Goal: Information Seeking & Learning: Find specific page/section

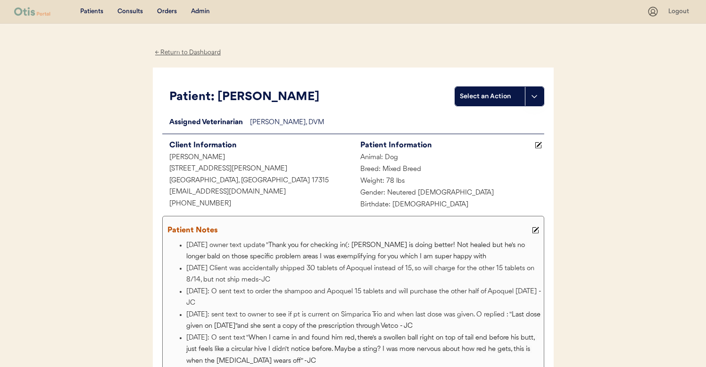
click at [205, 10] on div "Admin" at bounding box center [200, 11] width 19 height 9
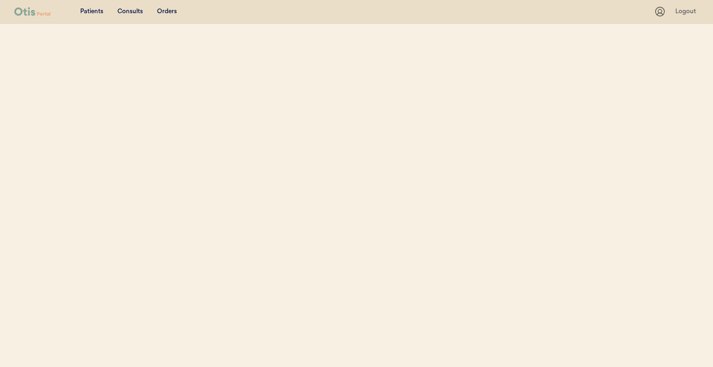
select select ""Name""
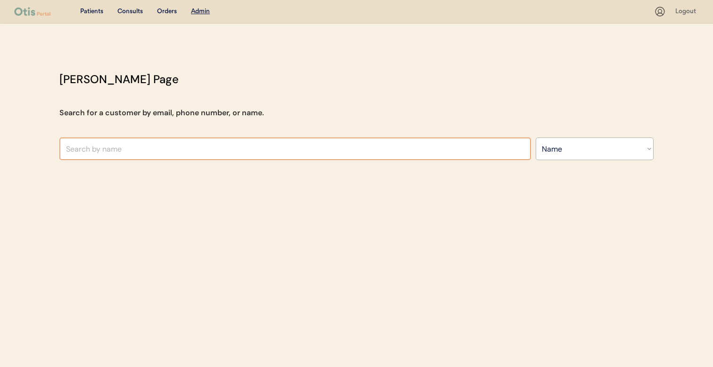
click at [217, 148] on input "text" at bounding box center [295, 148] width 472 height 23
type input "lauryn pack"
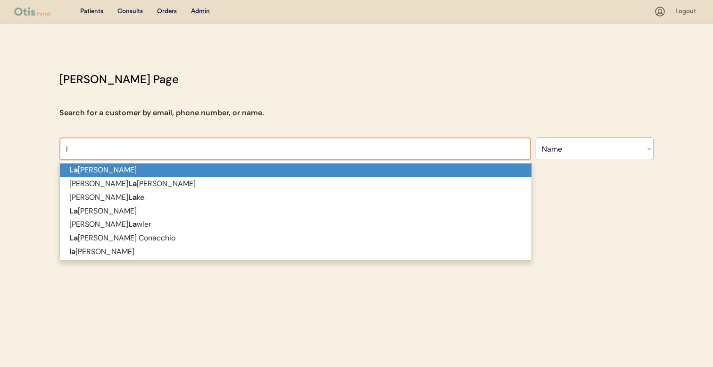
type input "la"
type input "laura Fox"
type input "laur"
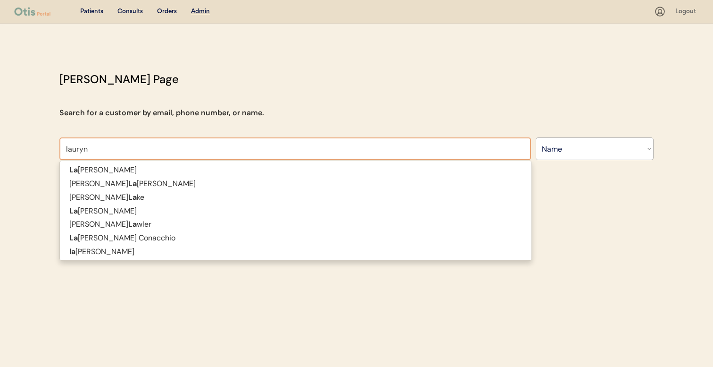
type input "lauryn"
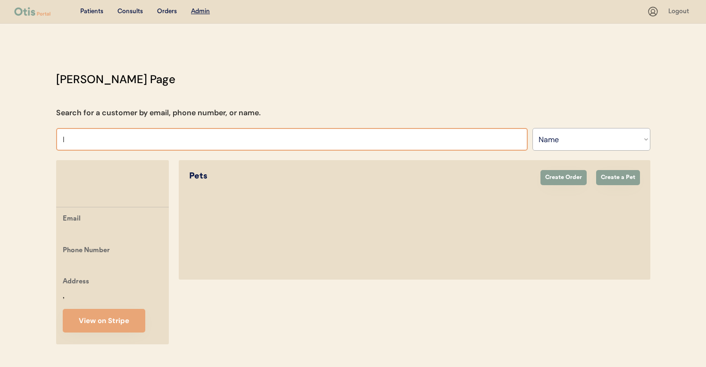
type input "la"
type input "laura Fox"
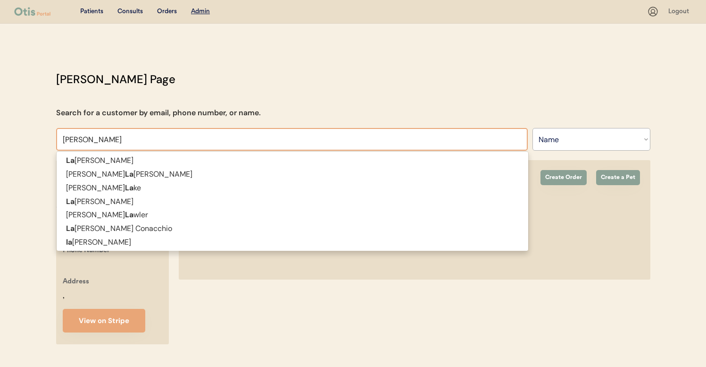
type input "laur"
type input "lauryn pa"
type input "lauryn pack"
type input "lauryn pac"
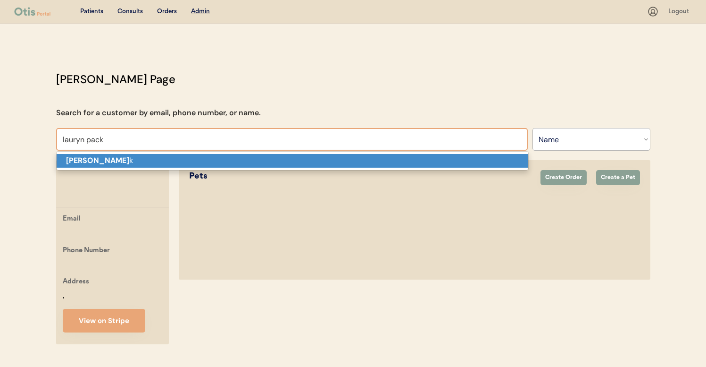
click at [186, 159] on p "lauryn pac k" at bounding box center [293, 161] width 472 height 14
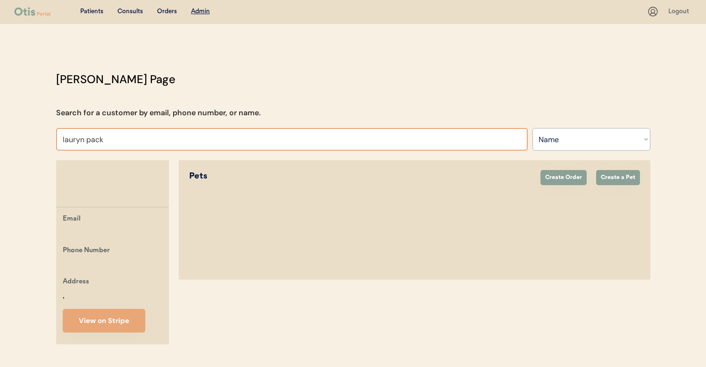
type input "lauryn pac"
type input "lauryn pack"
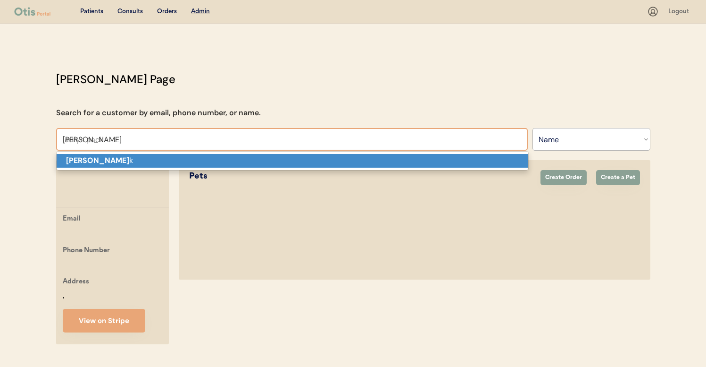
click at [343, 167] on p "lauryn pac k" at bounding box center [293, 161] width 472 height 14
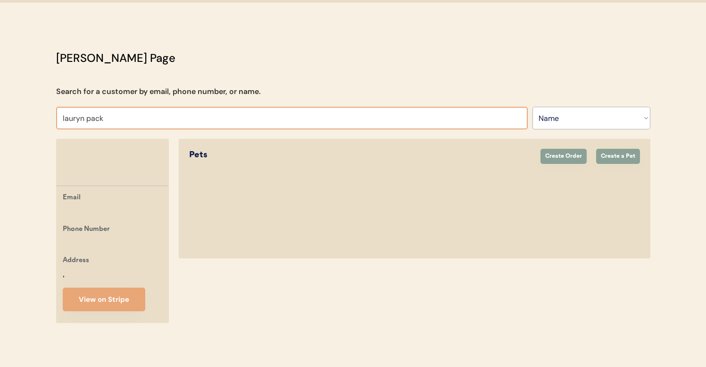
scroll to position [32, 0]
type input "lauryn pac"
type input "lauryn pack"
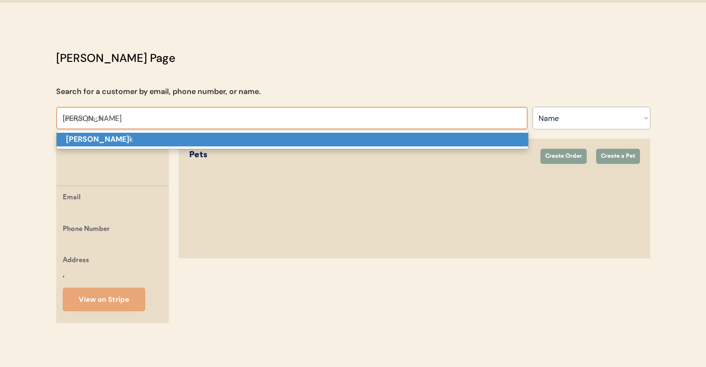
click at [289, 133] on p "lauryn pac k" at bounding box center [293, 140] width 472 height 14
type input "lauryn pack"
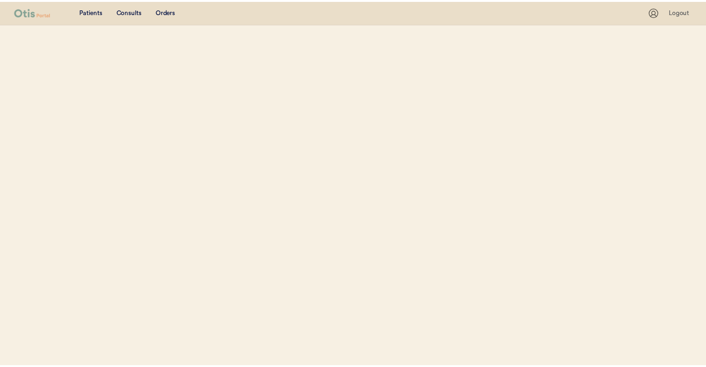
scroll to position [32, 0]
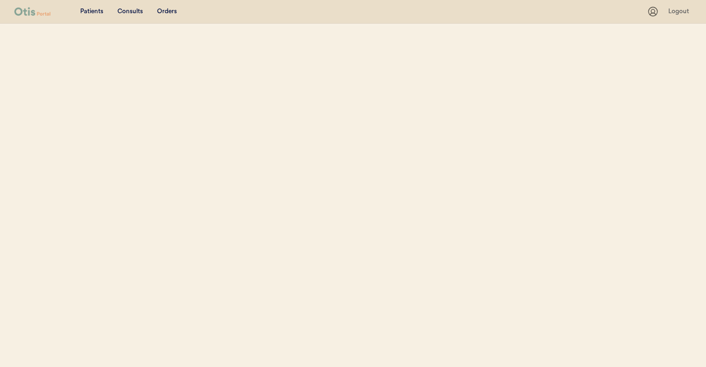
select select ""Name""
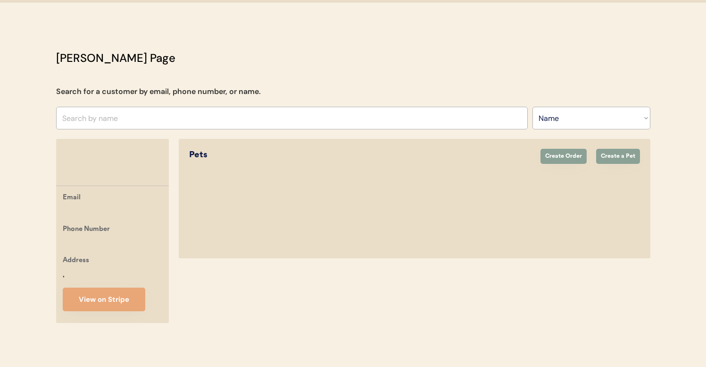
scroll to position [0, 0]
click at [199, 120] on div "Otis Admin Page Search for a customer by email, phone number, or name. Search B…" at bounding box center [353, 189] width 613 height 278
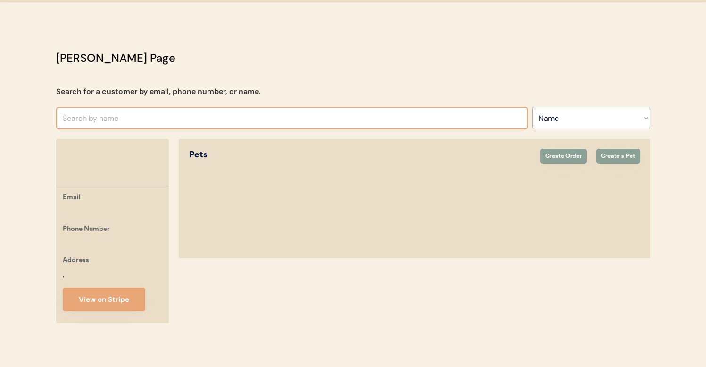
click at [199, 112] on input "text" at bounding box center [292, 118] width 472 height 23
type input "LAURYN"
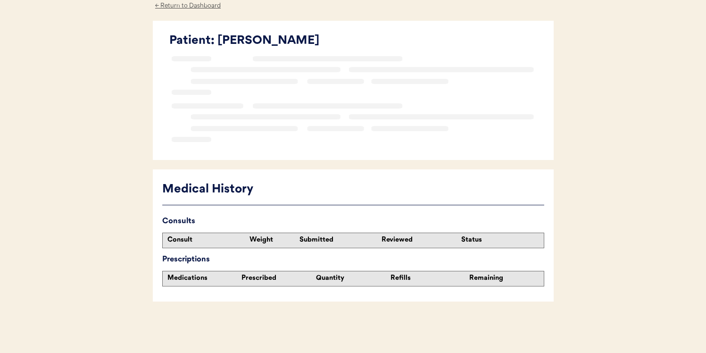
scroll to position [90, 0]
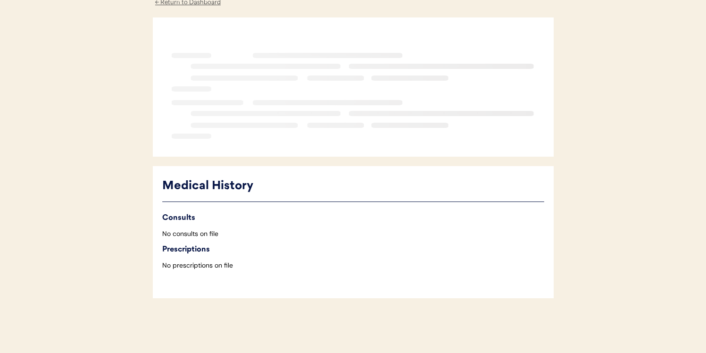
scroll to position [90, 0]
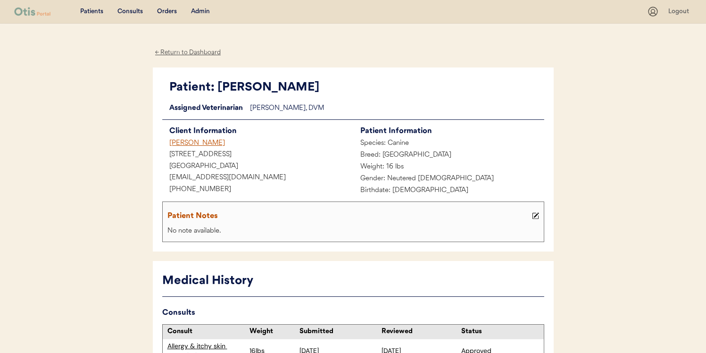
scroll to position [0, 0]
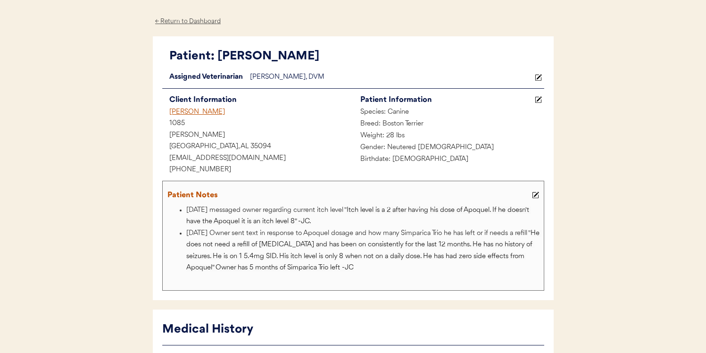
scroll to position [32, 0]
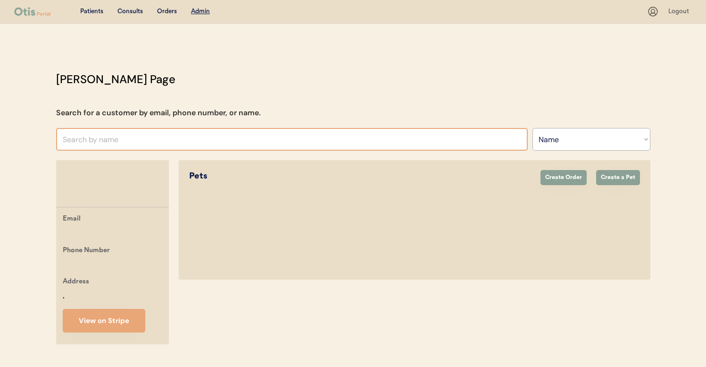
select select ""Name""
type input "josh"
type input "joshua gore"
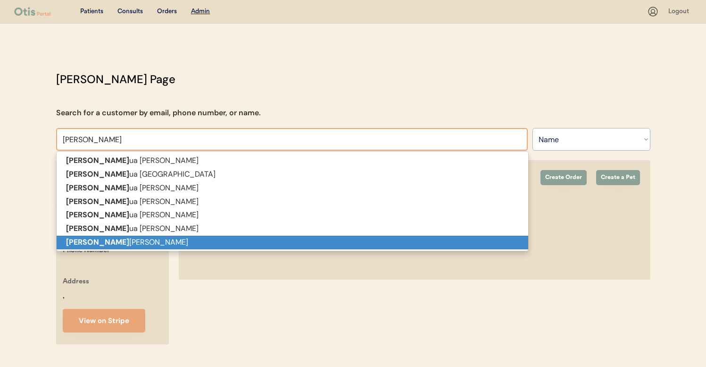
click at [146, 244] on p "Josh Randolph" at bounding box center [293, 242] width 472 height 14
type input "Josh Randolph"
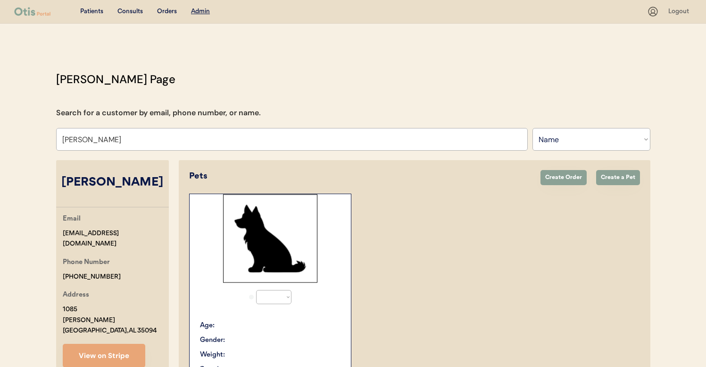
select select "true"
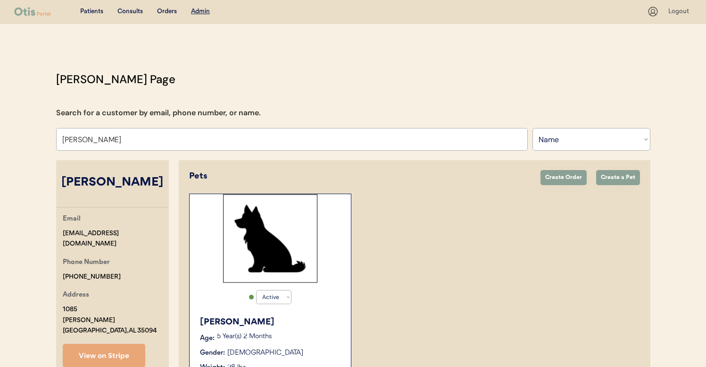
scroll to position [94, 0]
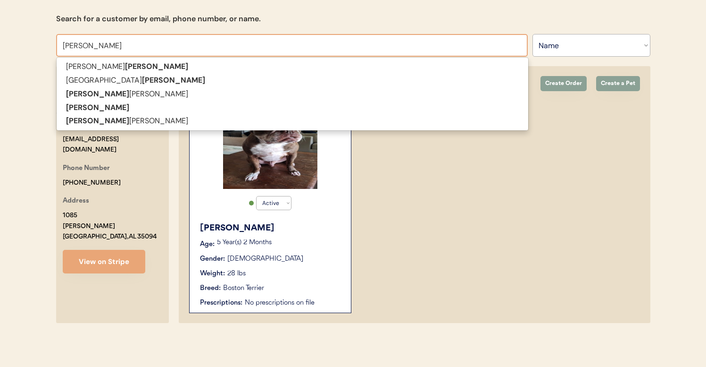
type input "scott ham"
type input "scott hamelburg"
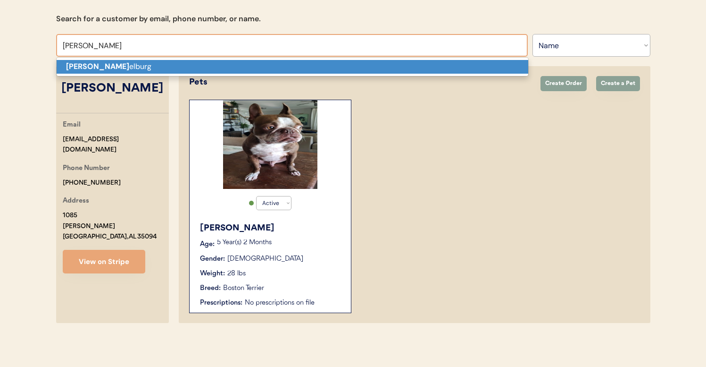
click at [186, 62] on p "Scott ham elburg" at bounding box center [293, 67] width 472 height 14
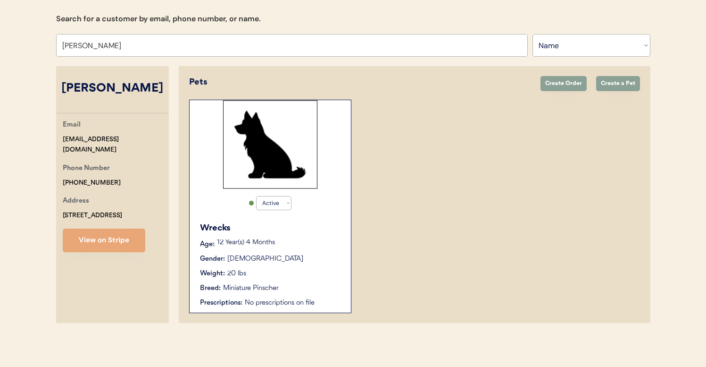
type input "Scott hamelburg"
click at [335, 208] on div "Active Active Inactive Wrecks Age: 12 Year(s) 4 Months Gender: Male Weight: 20 …" at bounding box center [270, 206] width 162 height 213
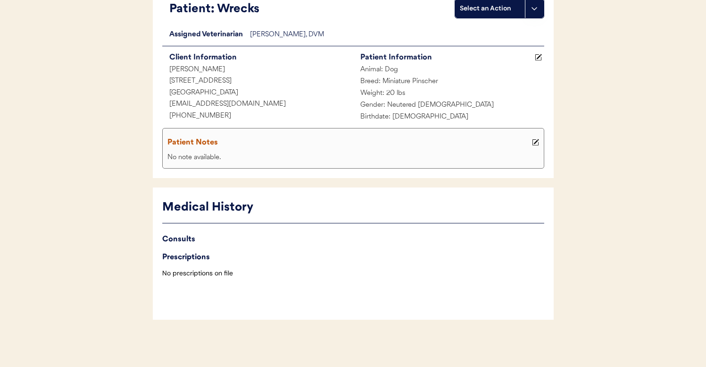
scroll to position [99, 0]
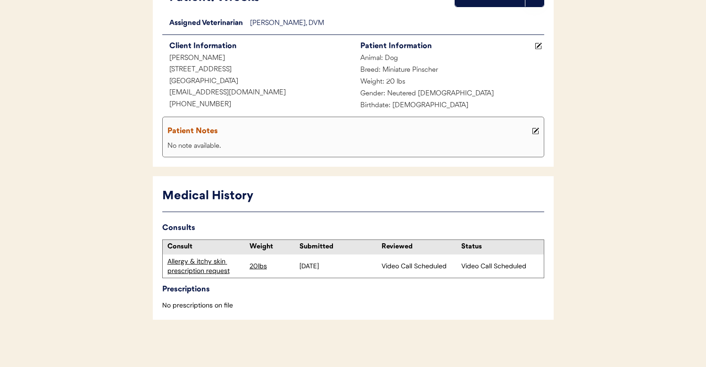
click at [208, 262] on div "Allergy & itchy skin prescription request" at bounding box center [205, 266] width 77 height 18
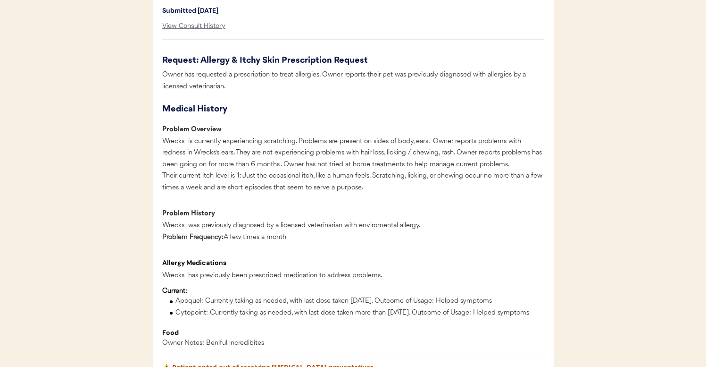
scroll to position [436, 0]
drag, startPoint x: 429, startPoint y: 141, endPoint x: 374, endPoint y: 142, distance: 55.2
click at [374, 142] on div "Wrecks is currently experiencing scratching. Problems are present on sides of b…" at bounding box center [353, 165] width 382 height 58
copy div "sides of body, ears"
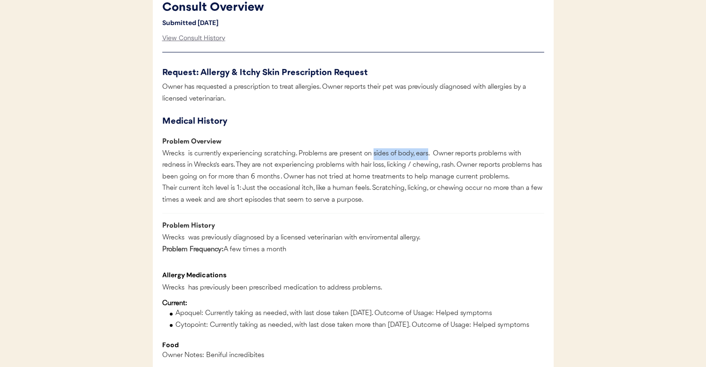
scroll to position [423, 0]
click at [284, 154] on div "Wrecks is currently experiencing scratching. Problems are present on sides of b…" at bounding box center [353, 178] width 382 height 58
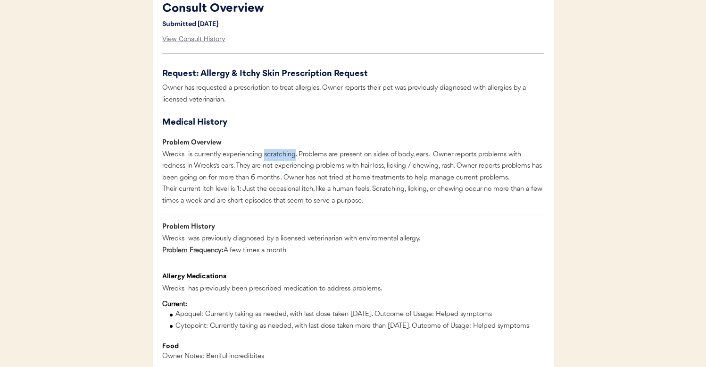
click at [284, 154] on div "Wrecks is currently experiencing scratching. Problems are present on sides of b…" at bounding box center [353, 178] width 382 height 58
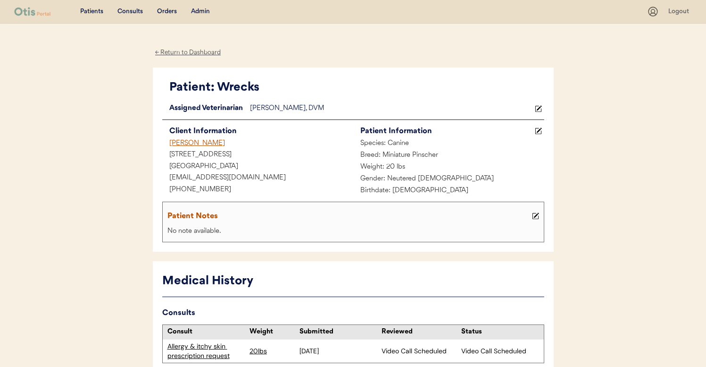
click at [137, 13] on div "Consults" at bounding box center [129, 11] width 25 height 9
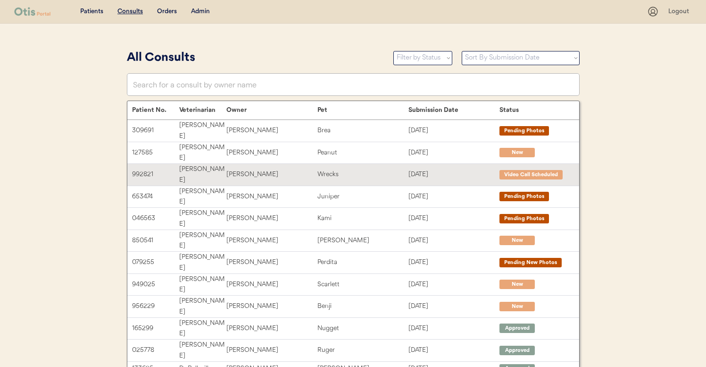
click at [279, 169] on div "Scott hamelburg" at bounding box center [271, 174] width 91 height 11
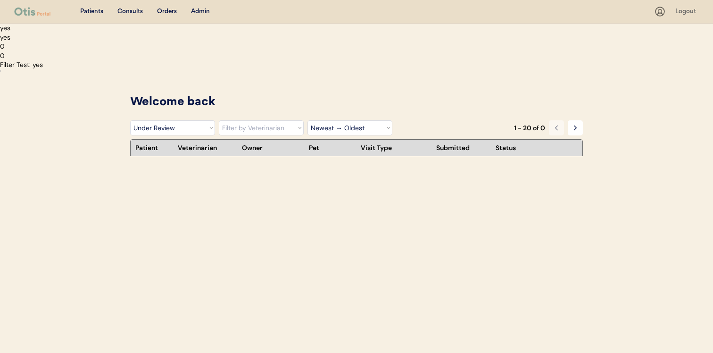
select select ""under_review""
select select ""Newest → Oldest""
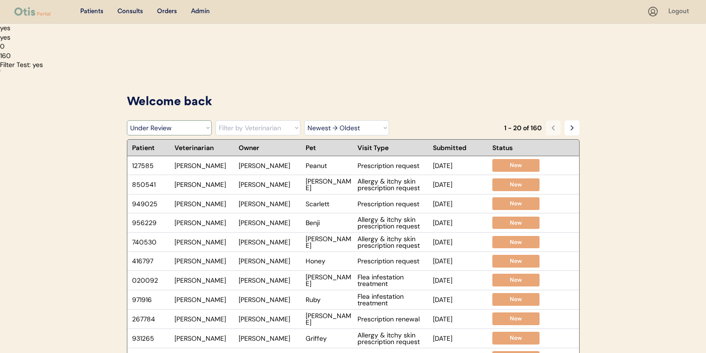
click at [205, 129] on select "Filter by Status Pending Photos Under Review Pending Video Call Video Call Sche…" at bounding box center [169, 127] width 85 height 15
click at [127, 120] on select "Filter by Status Pending Photos Under Review Pending Video Call Video Call Sche…" at bounding box center [169, 127] width 85 height 15
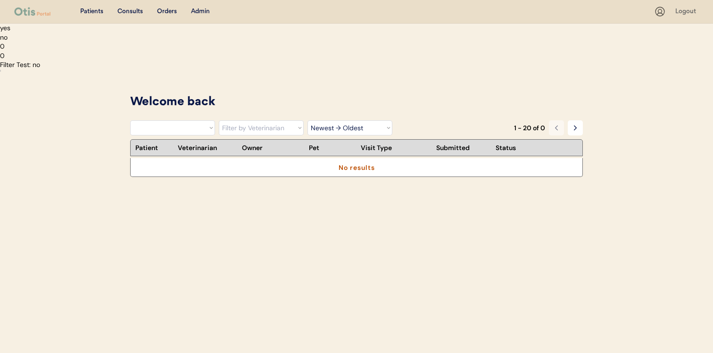
click at [200, 126] on select "Filter by Status Pending Photos Under Review Pending Video Call Video Call Sche…" at bounding box center [172, 127] width 85 height 15
select select ""under_review""
click at [130, 120] on select "Filter by Status Pending Photos Under Review Pending Video Call Video Call Sche…" at bounding box center [172, 127] width 85 height 15
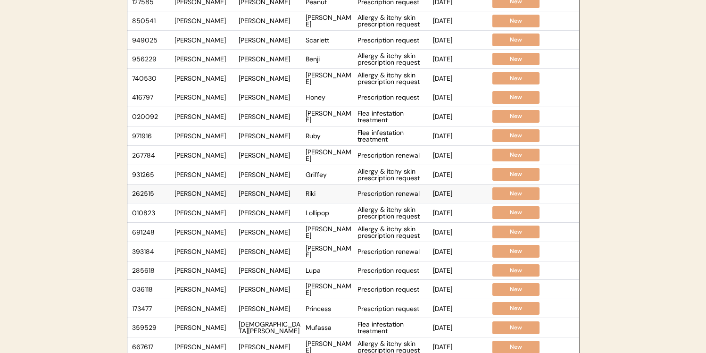
scroll to position [103, 0]
